Goal: Download file/media

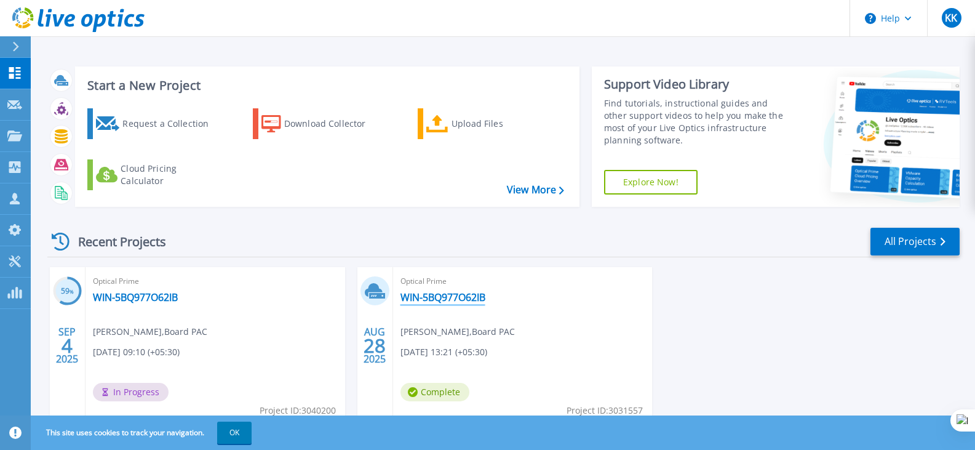
click at [450, 301] on link "WIN-5BQ977O62IB" at bounding box center [443, 297] width 85 height 12
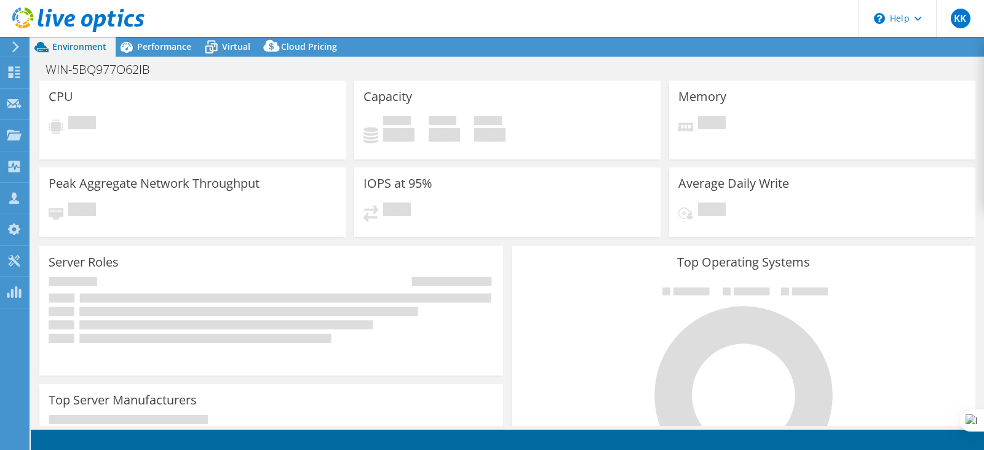
select select "USD"
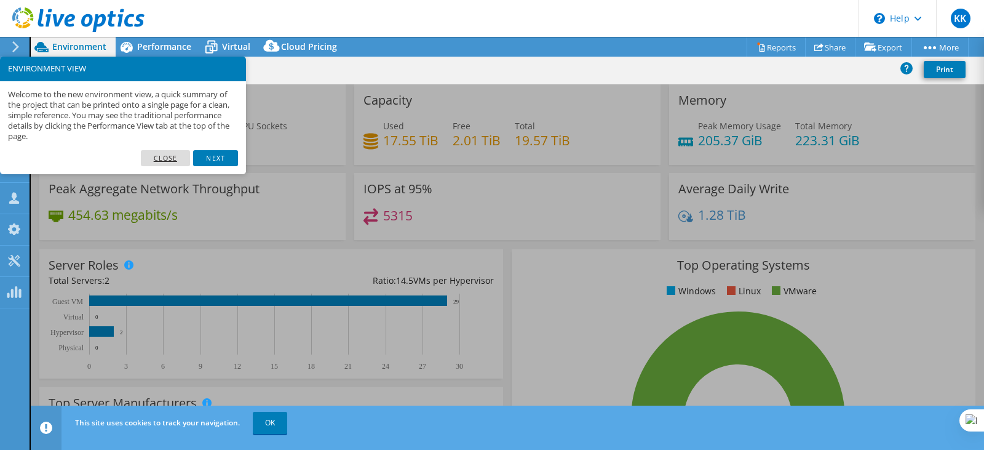
click at [157, 158] on link "Close" at bounding box center [166, 158] width 50 height 16
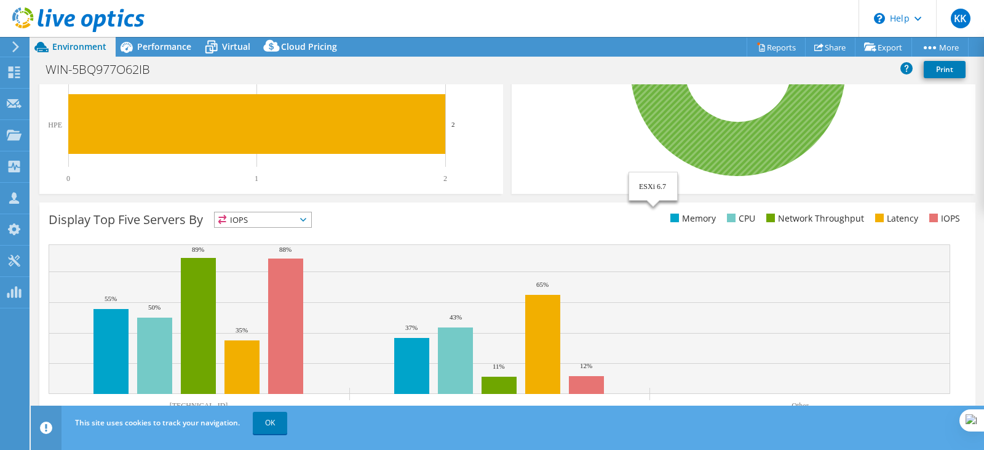
scroll to position [372, 0]
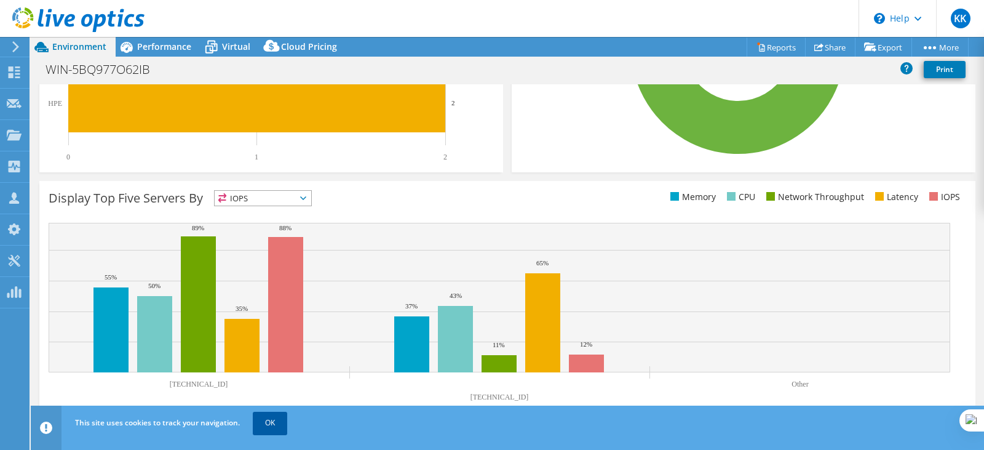
click at [272, 428] on link "OK" at bounding box center [270, 423] width 34 height 22
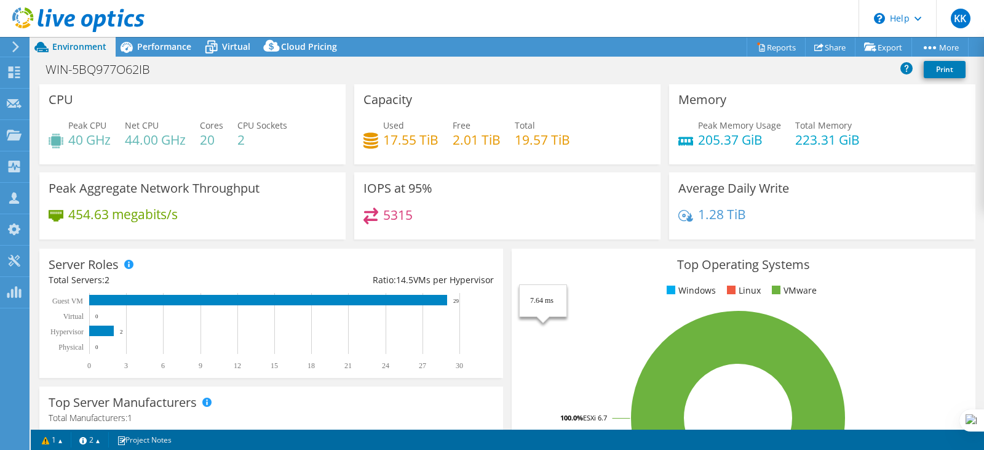
scroll to position [0, 0]
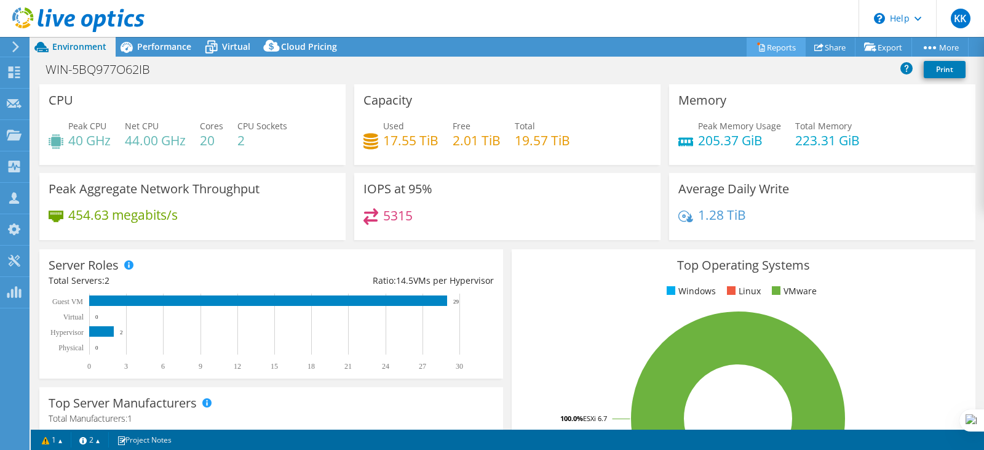
click at [763, 51] on link "Reports" at bounding box center [776, 47] width 59 height 19
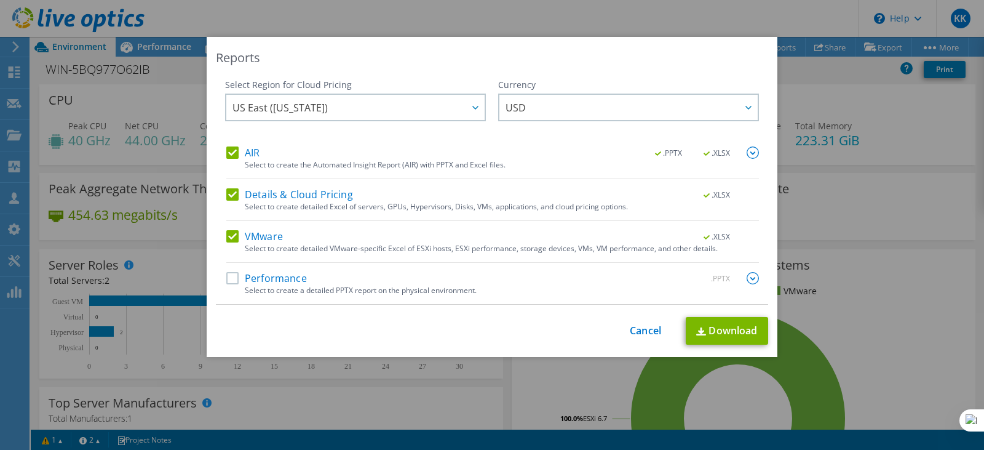
click at [267, 281] on label "Performance" at bounding box center [266, 278] width 81 height 12
click at [0, 0] on input "Performance" at bounding box center [0, 0] width 0 height 0
click at [716, 333] on link "Download" at bounding box center [727, 331] width 82 height 28
click at [634, 332] on link "Cancel" at bounding box center [645, 331] width 31 height 12
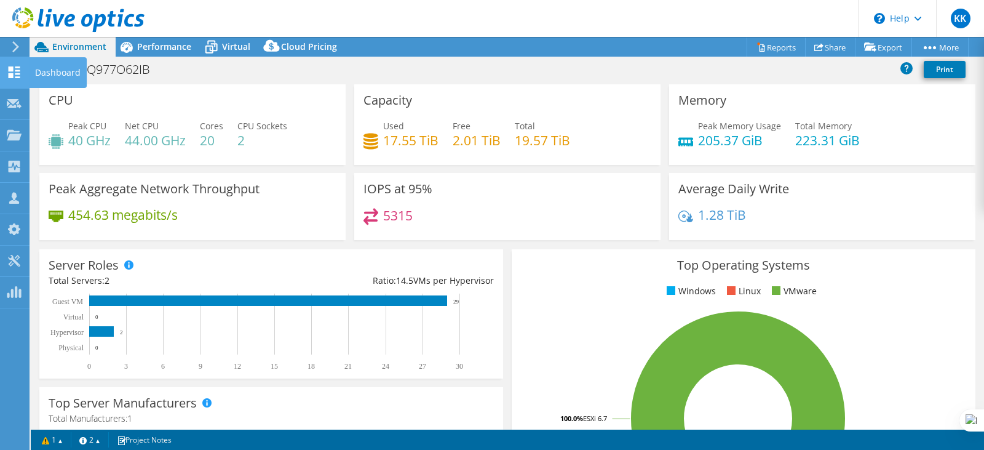
click at [12, 78] on use at bounding box center [15, 72] width 12 height 12
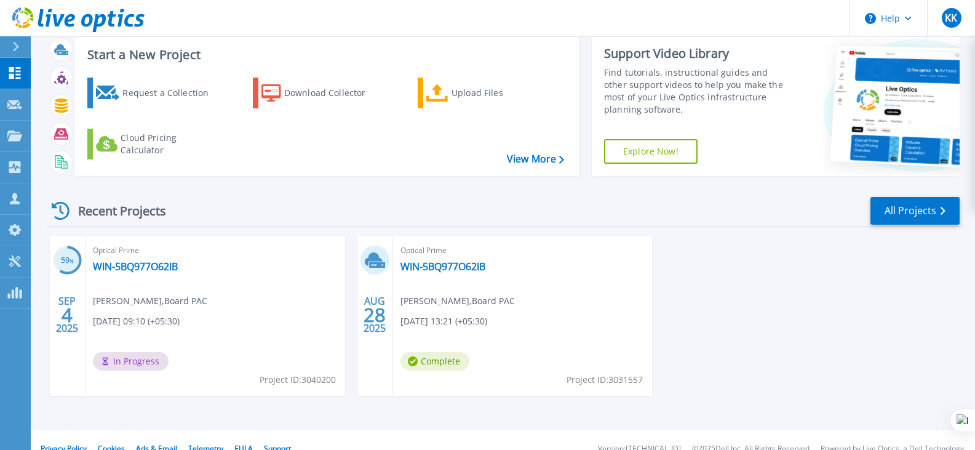
scroll to position [48, 0]
